Goal: Task Accomplishment & Management: Complete application form

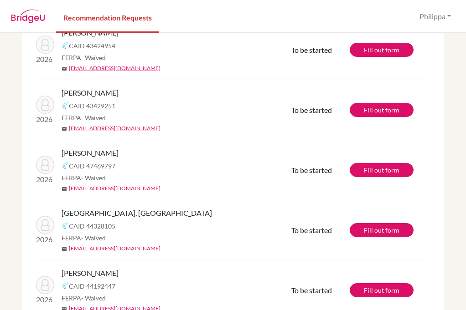
scroll to position [166, 0]
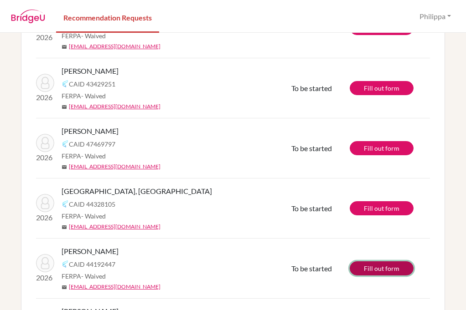
click at [364, 265] on link "Fill out form" at bounding box center [382, 269] width 64 height 14
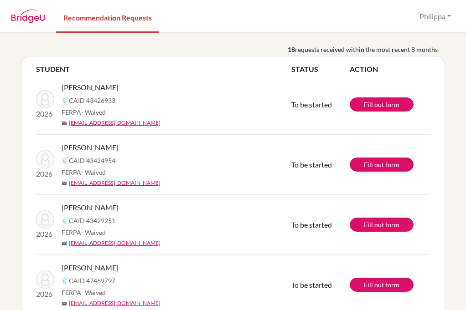
scroll to position [0, 0]
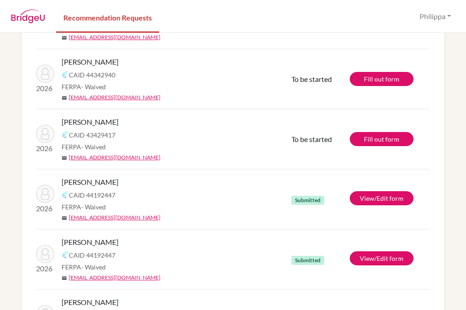
scroll to position [638, 0]
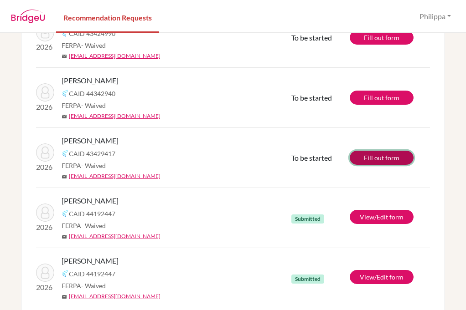
click at [387, 159] on link "Fill out form" at bounding box center [382, 158] width 64 height 14
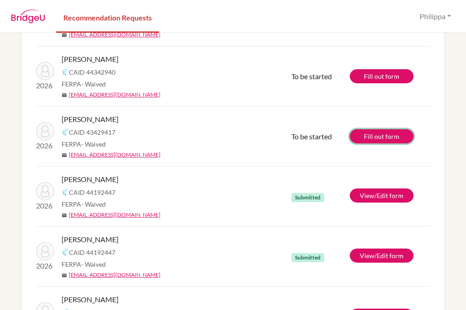
scroll to position [667, 0]
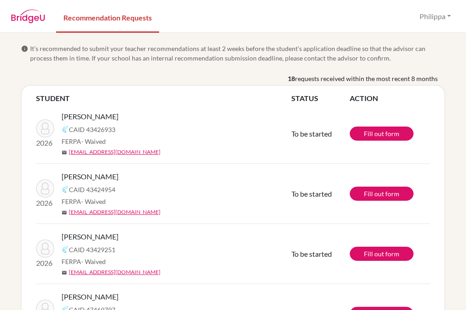
scroll to position [14928, 0]
click at [371, 136] on link "Fill out form" at bounding box center [382, 134] width 64 height 14
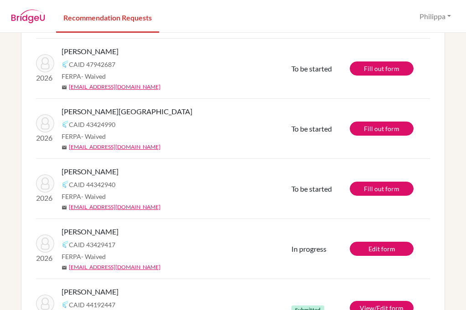
scroll to position [638, 0]
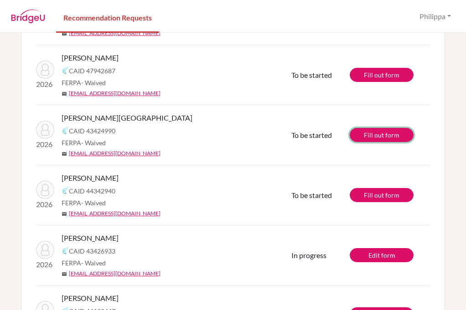
scroll to position [501, 0]
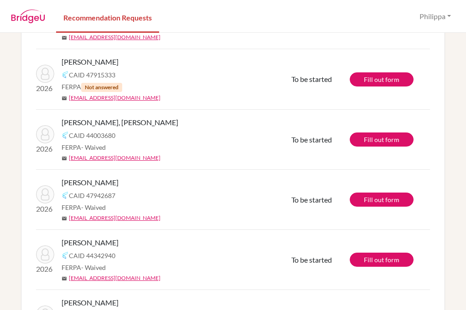
scroll to position [348, 0]
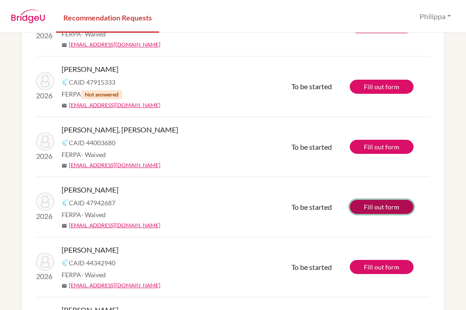
click at [357, 207] on link "Fill out form" at bounding box center [382, 207] width 64 height 14
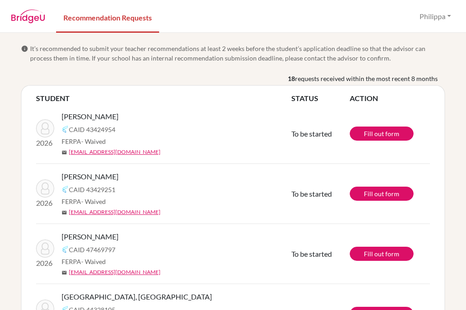
scroll to position [14928, 0]
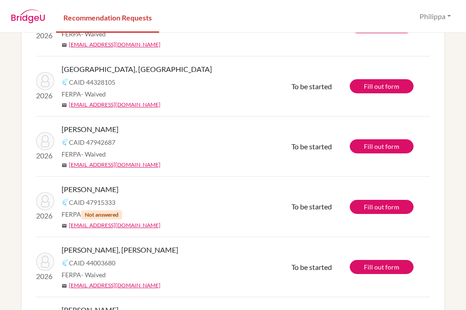
scroll to position [182, 0]
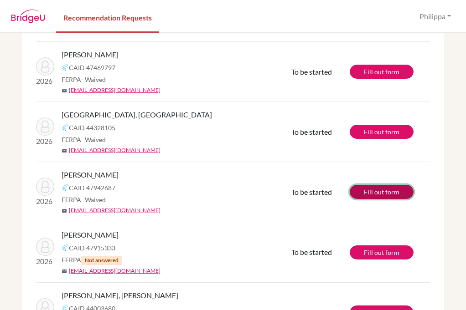
click at [377, 194] on link "Fill out form" at bounding box center [382, 192] width 64 height 14
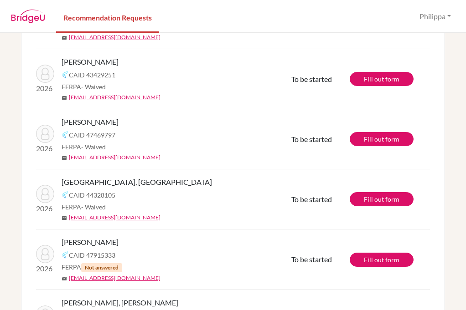
scroll to position [137, 0]
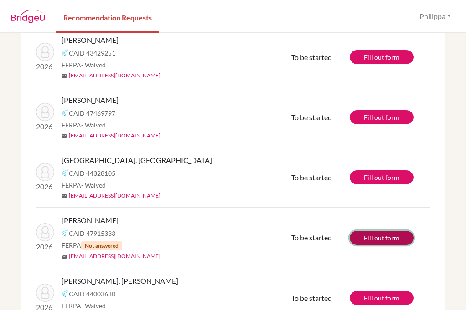
click at [394, 242] on link "Fill out form" at bounding box center [382, 238] width 64 height 14
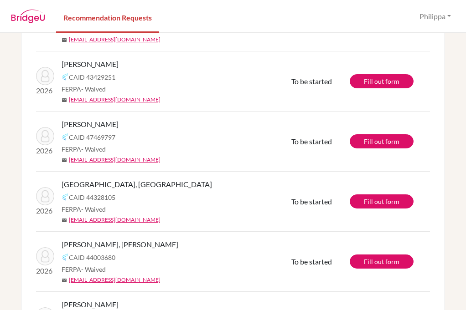
scroll to position [91, 0]
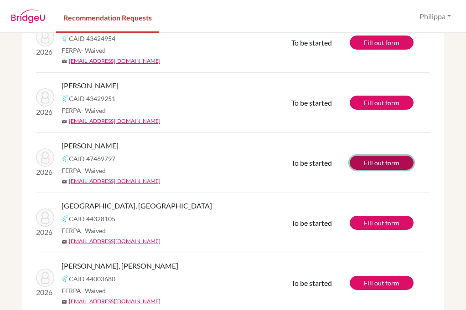
click at [371, 163] on link "Fill out form" at bounding box center [382, 163] width 64 height 14
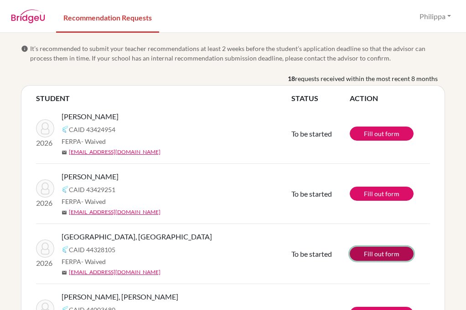
click at [364, 251] on link "Fill out form" at bounding box center [382, 254] width 64 height 14
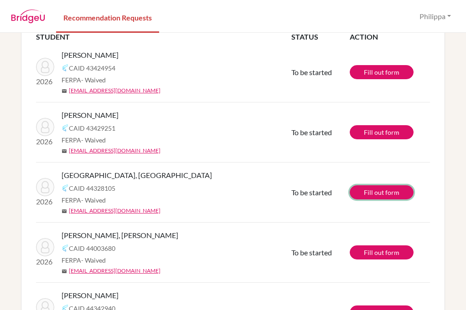
scroll to position [46, 0]
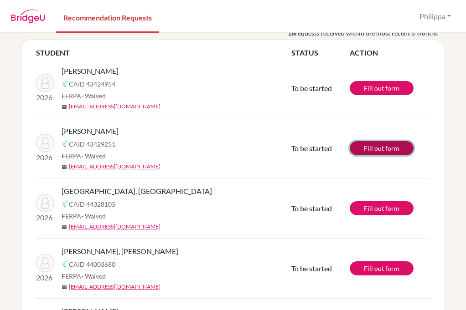
click at [360, 146] on link "Fill out form" at bounding box center [382, 148] width 64 height 14
click at [363, 148] on link "Fill out form" at bounding box center [382, 148] width 64 height 14
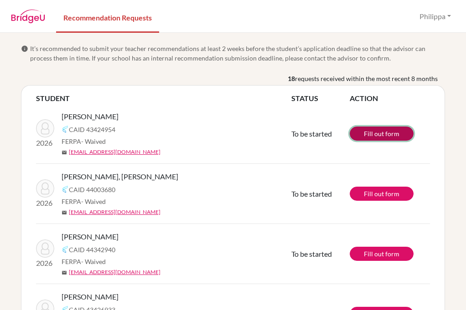
scroll to position [14928, 0]
click at [378, 135] on link "Fill out form" at bounding box center [382, 134] width 64 height 14
